Goal: Transaction & Acquisition: Download file/media

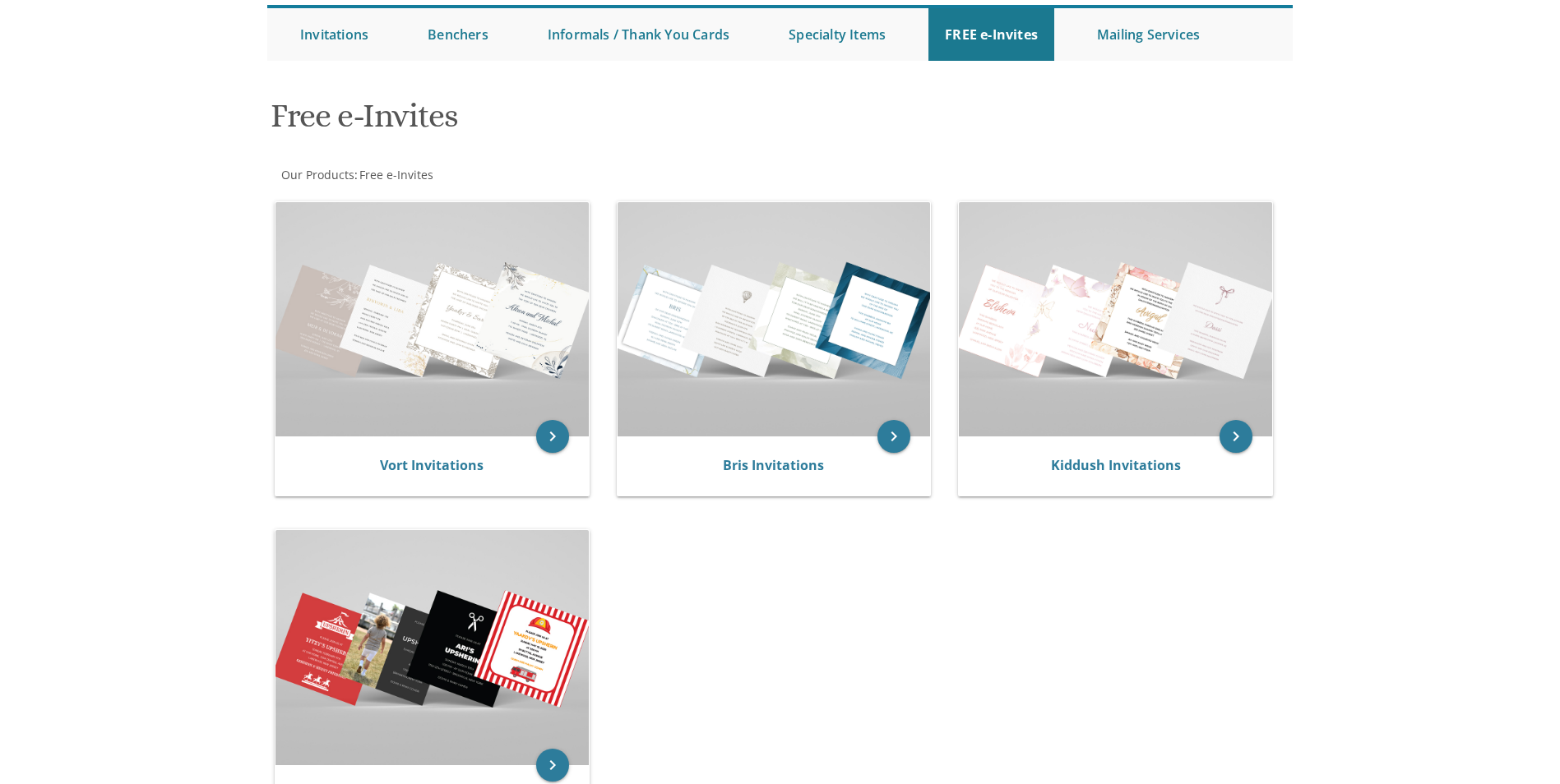
scroll to position [164, 0]
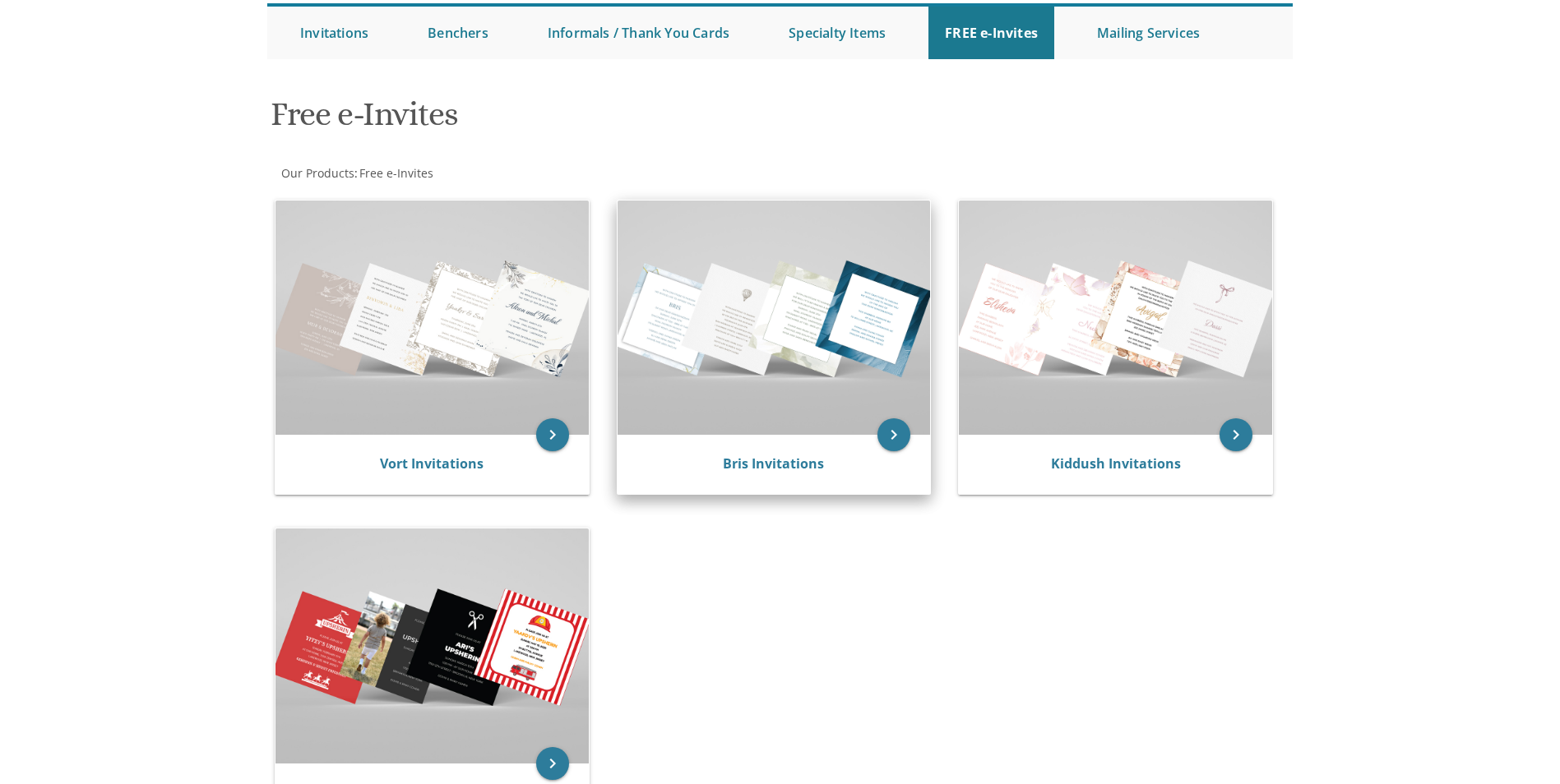
click at [802, 305] on img at bounding box center [774, 317] width 313 height 235
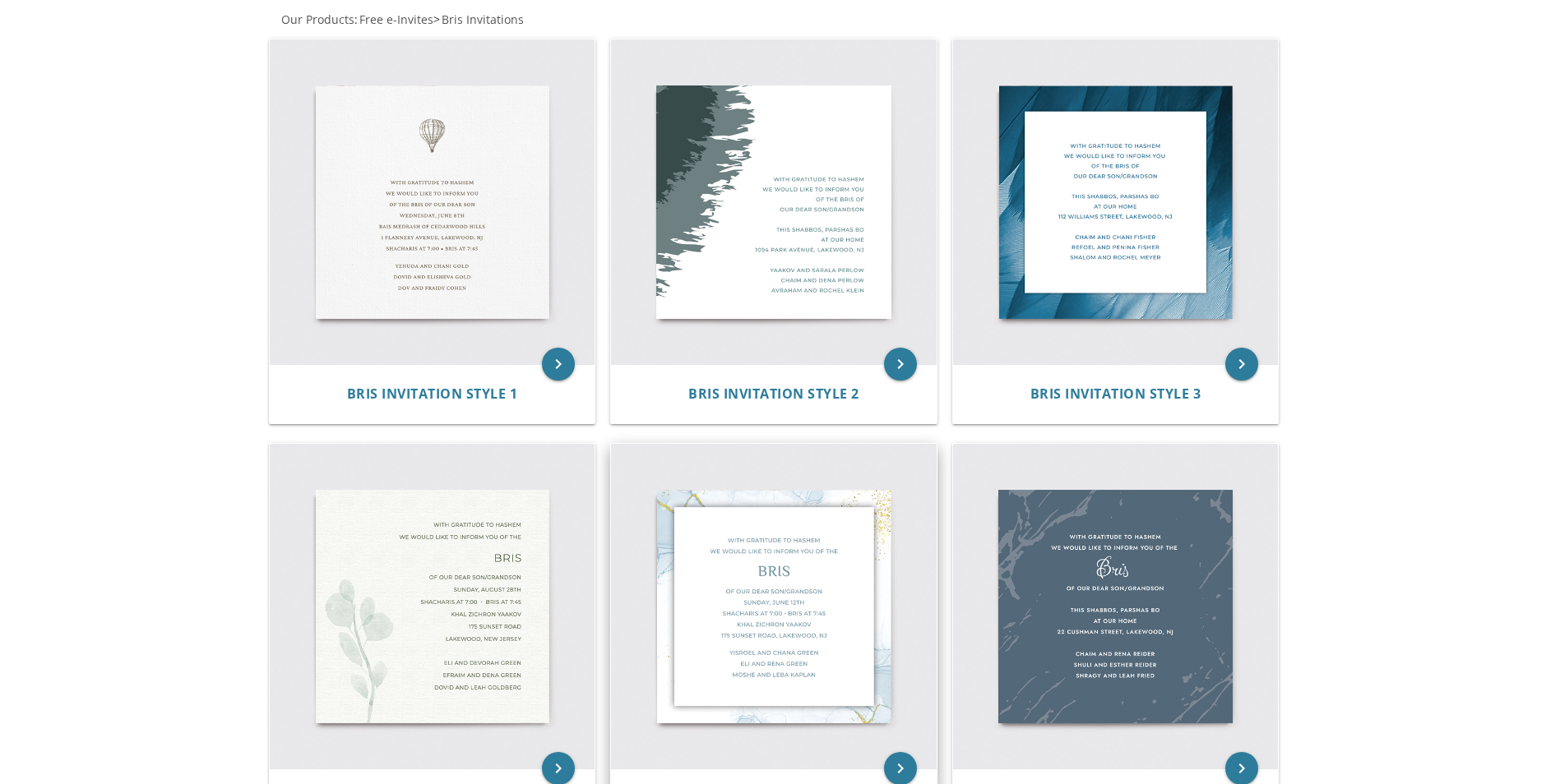
scroll to position [199, 0]
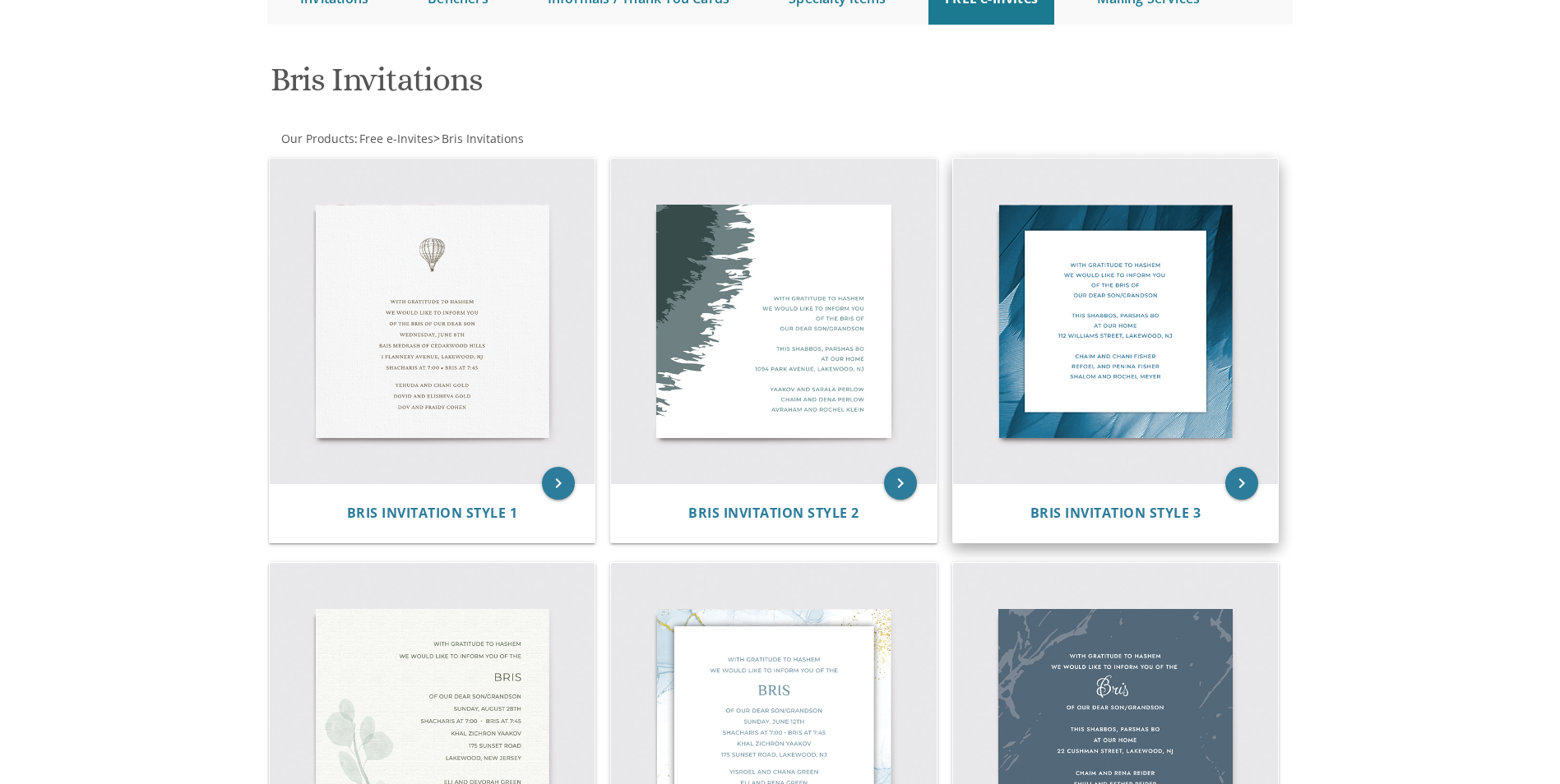
click at [1129, 397] on img at bounding box center [1116, 321] width 326 height 326
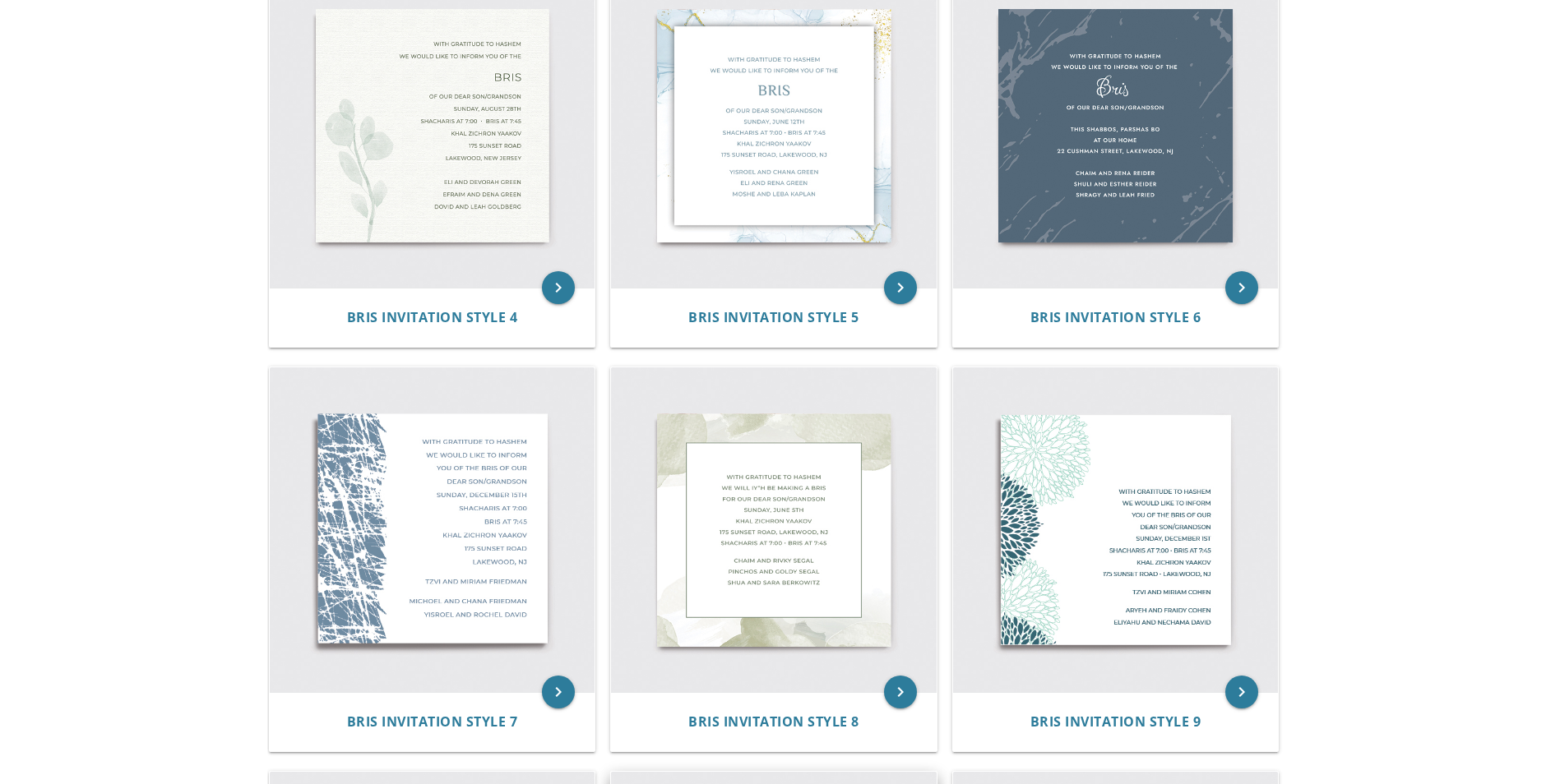
scroll to position [774, 0]
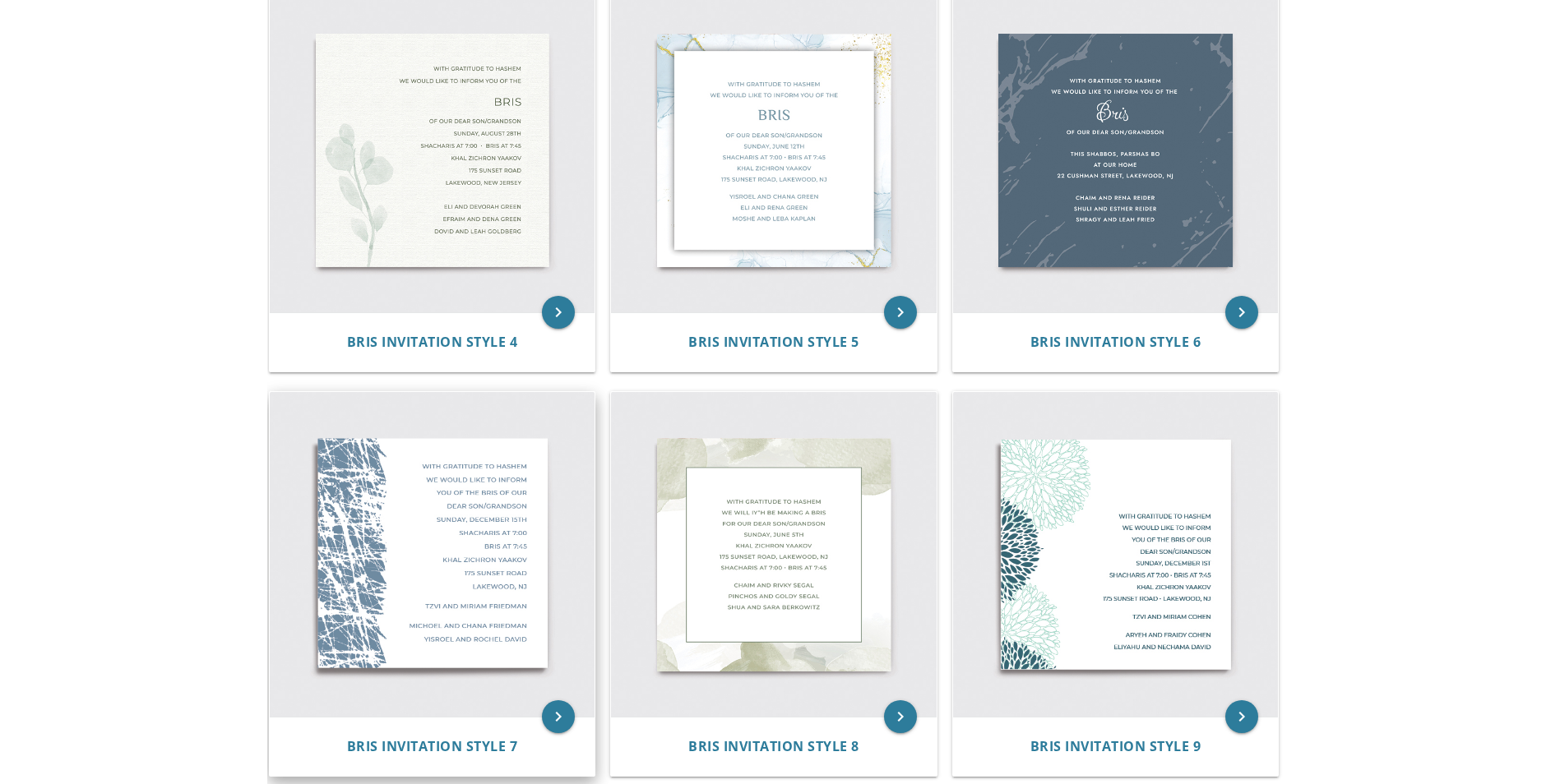
click at [456, 564] on img at bounding box center [432, 554] width 326 height 326
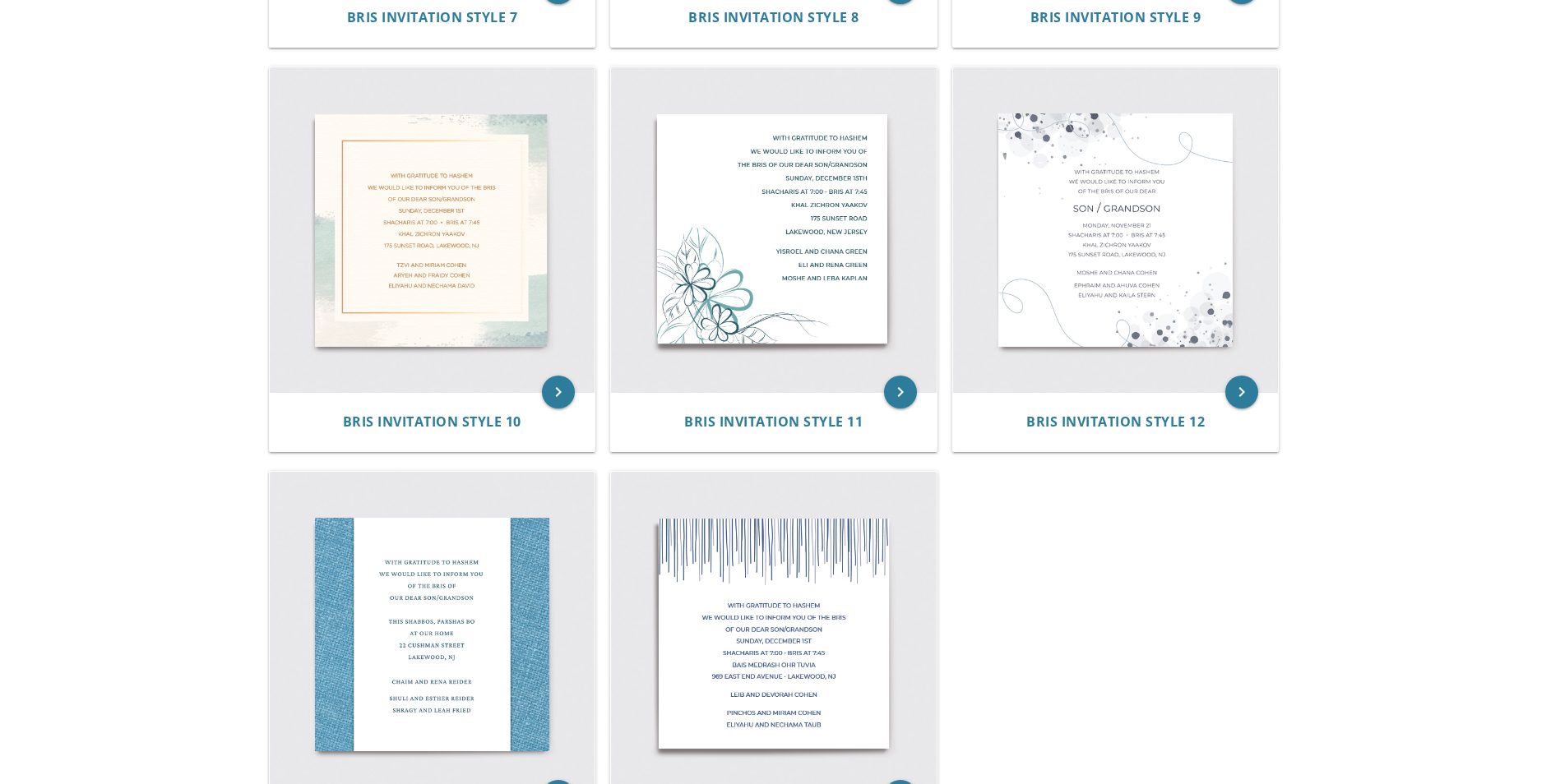
scroll to position [1514, 0]
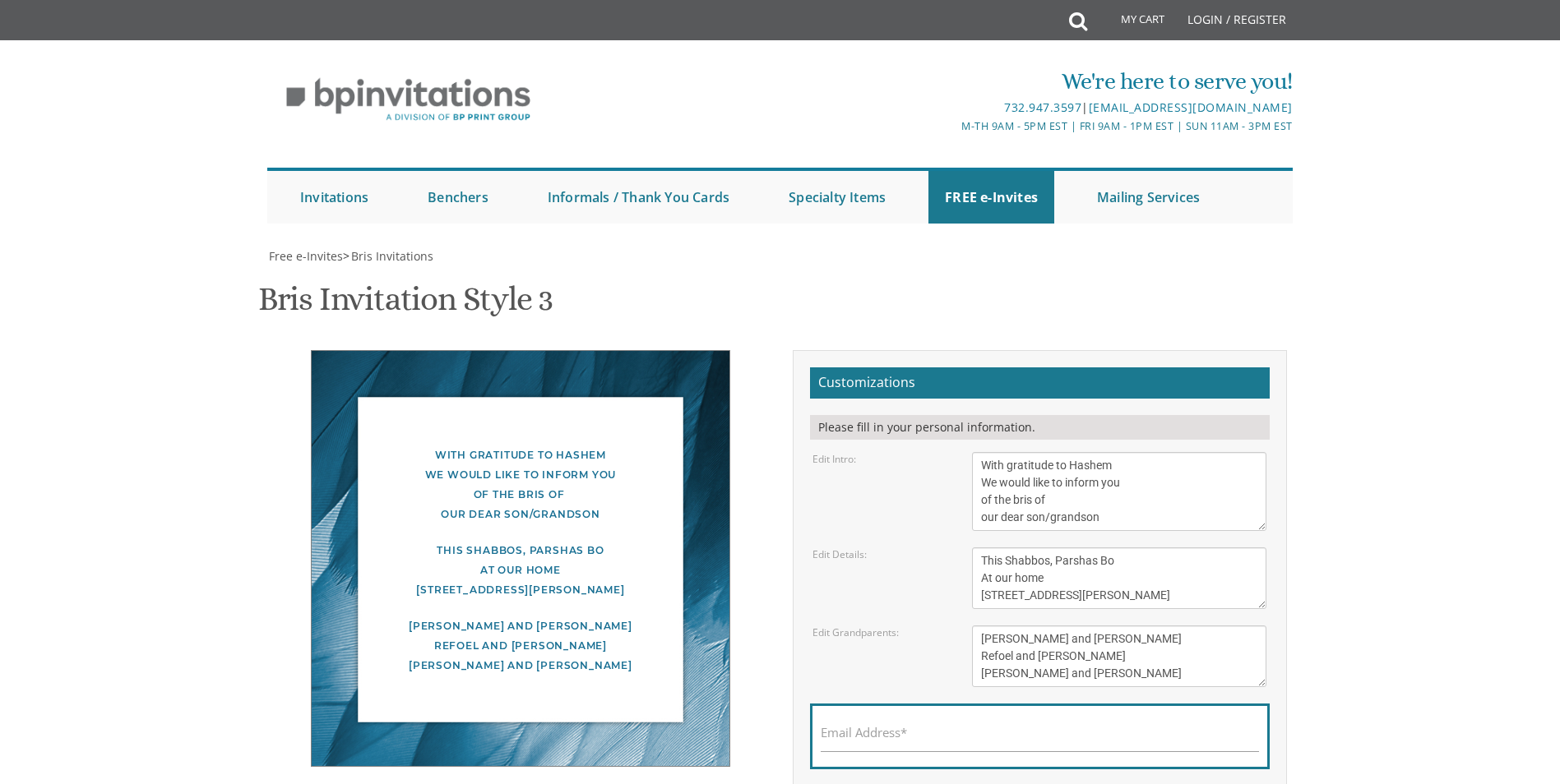
scroll to position [514, 0]
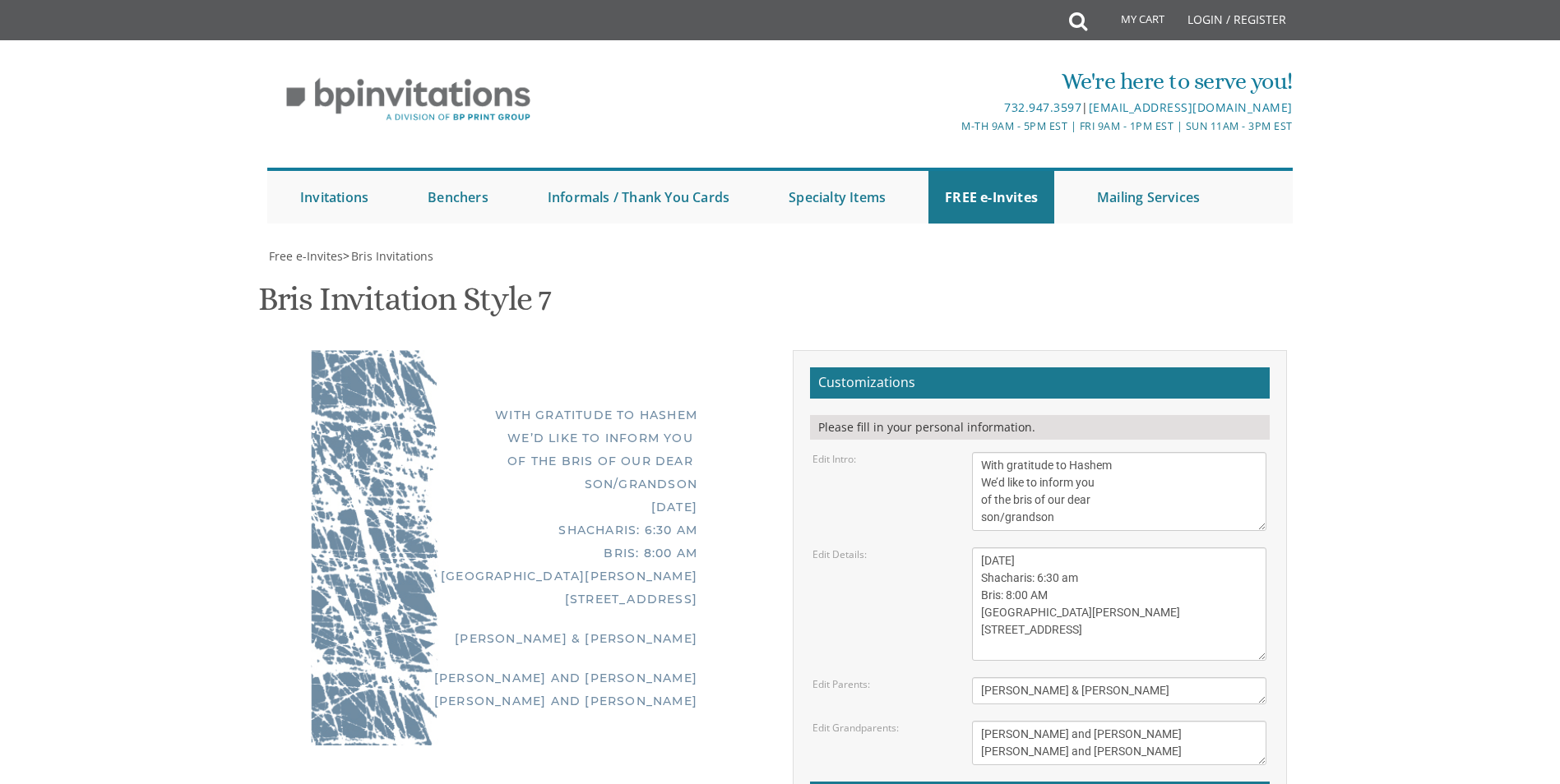
scroll to position [82, 0]
